Goal: Information Seeking & Learning: Learn about a topic

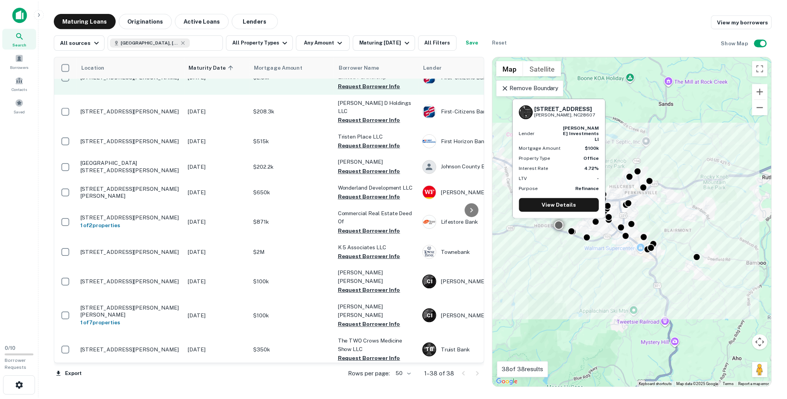
scroll to position [448, 0]
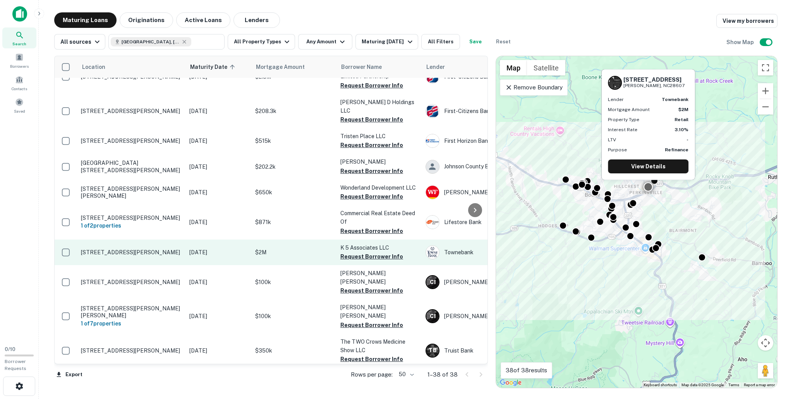
drag, startPoint x: 144, startPoint y: 222, endPoint x: 144, endPoint y: 216, distance: 6.6
click at [144, 240] on td "[STREET_ADDRESS][PERSON_NAME]" at bounding box center [131, 253] width 108 height 26
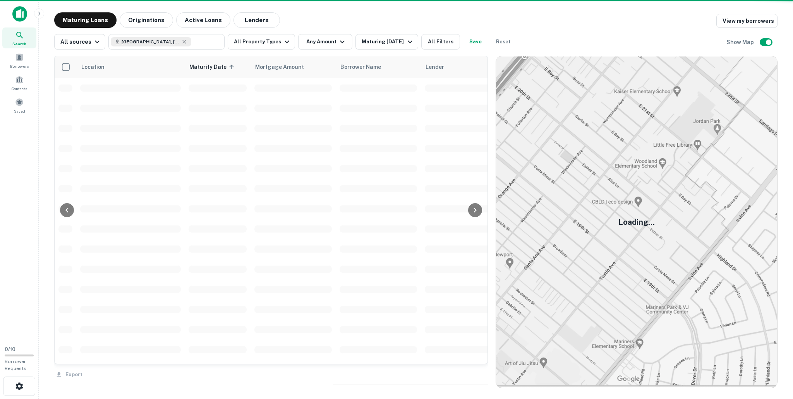
scroll to position [448, 0]
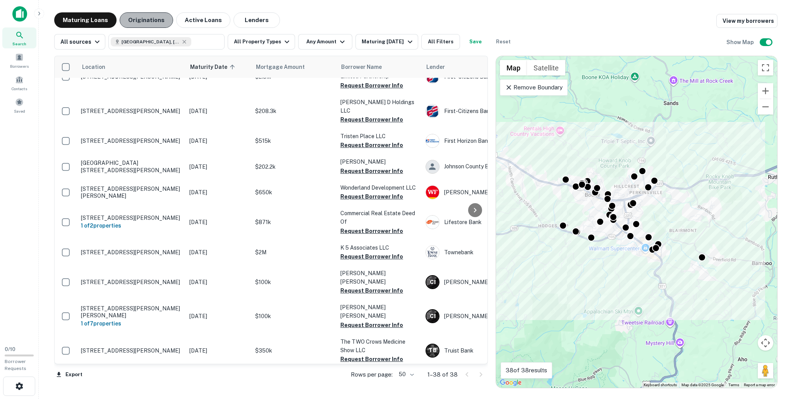
click at [147, 16] on button "Originations" at bounding box center [146, 19] width 53 height 15
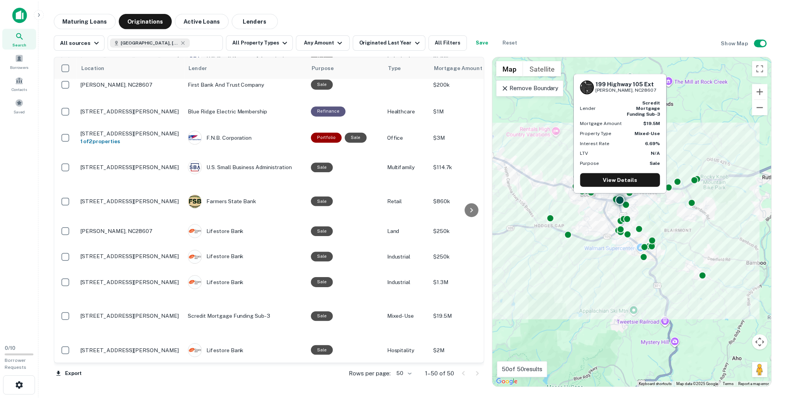
scroll to position [827, 0]
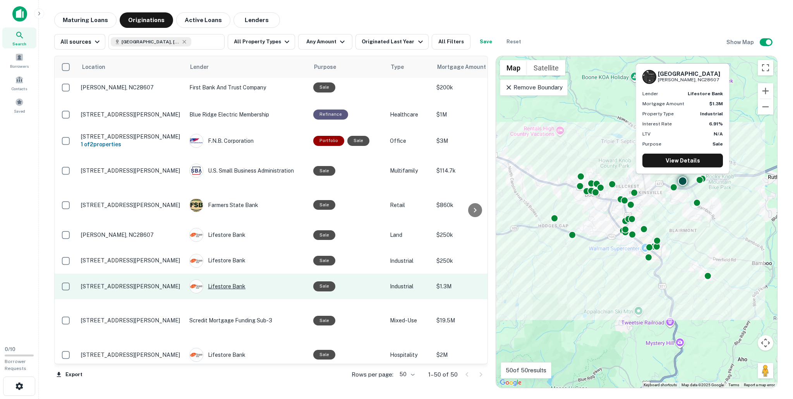
click at [266, 280] on div "Lifestore Bank" at bounding box center [247, 287] width 116 height 14
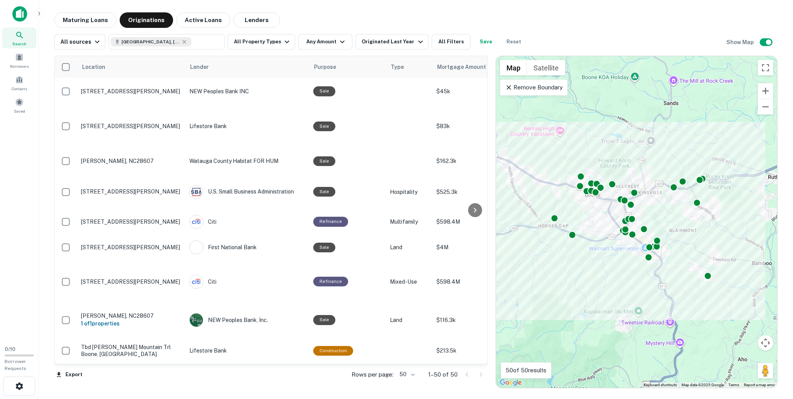
click at [11, 173] on div "Search Borrowers Contacts Saved" at bounding box center [19, 170] width 38 height 340
click at [19, 156] on div "Search Borrowers Contacts Saved" at bounding box center [19, 170] width 38 height 340
drag, startPoint x: 90, startPoint y: 21, endPoint x: 104, endPoint y: 14, distance: 16.1
click at [104, 14] on button "Maturing Loans" at bounding box center [85, 19] width 62 height 15
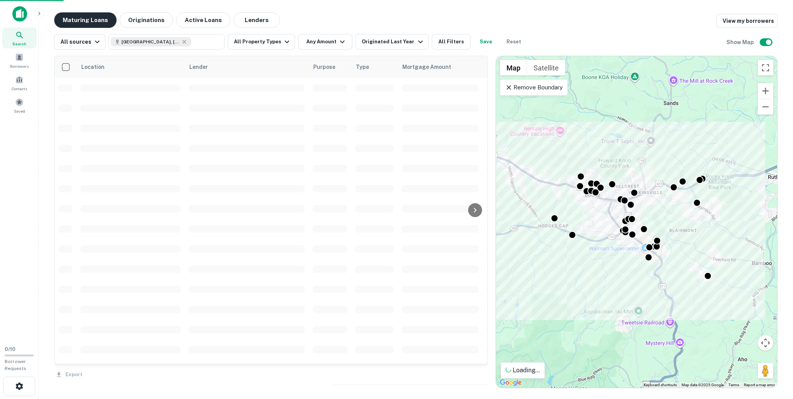
click at [88, 20] on button "Maturing Loans" at bounding box center [85, 19] width 62 height 15
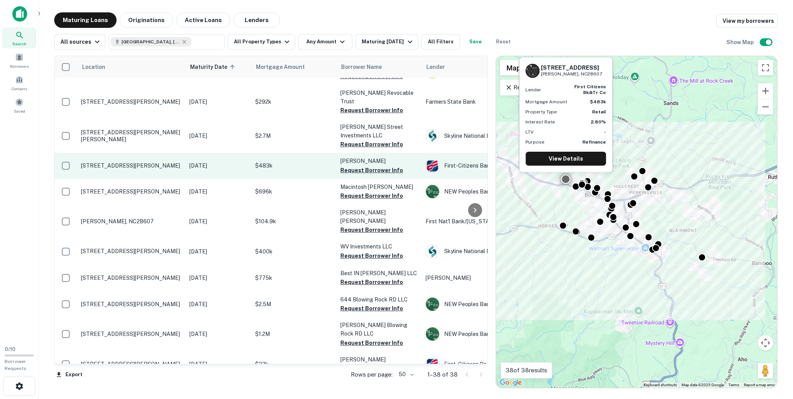
scroll to position [105, 0]
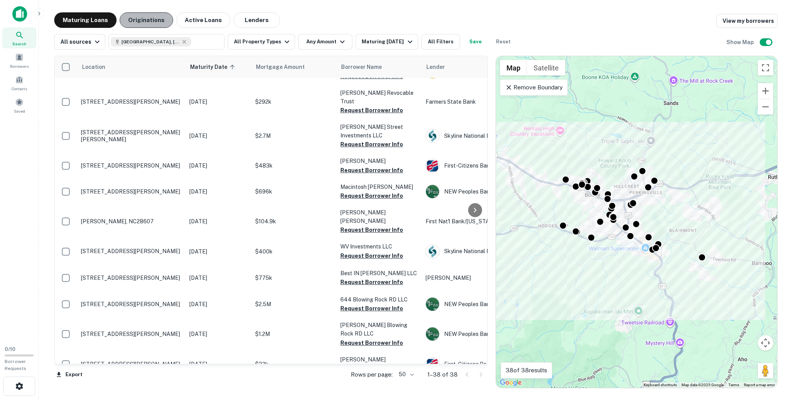
click at [146, 17] on button "Originations" at bounding box center [146, 19] width 53 height 15
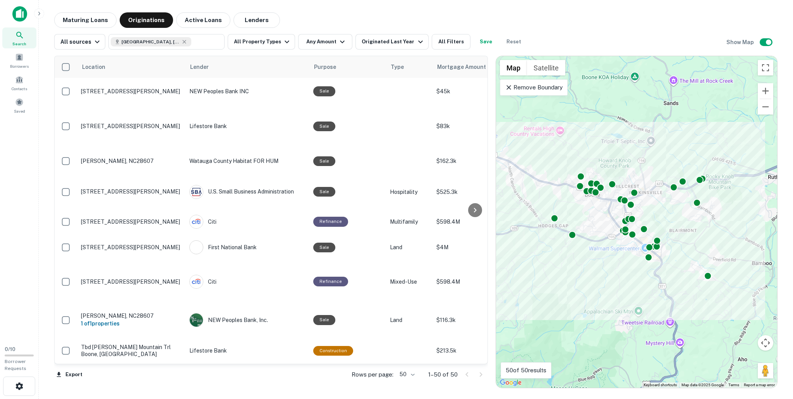
click at [20, 203] on div "Search Borrowers Contacts Saved" at bounding box center [19, 170] width 38 height 340
click at [86, 21] on button "Maturing Loans" at bounding box center [85, 19] width 62 height 15
